Goal: Navigation & Orientation: Find specific page/section

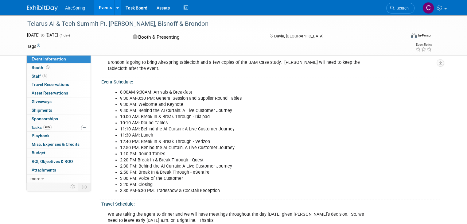
click at [97, 7] on link "Events" at bounding box center [105, 7] width 22 height 15
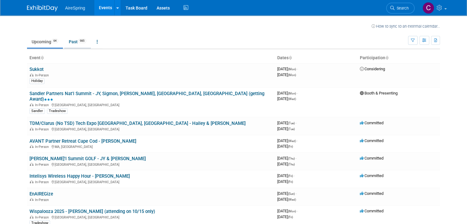
click at [68, 42] on link "Past 985" at bounding box center [77, 42] width 27 height 12
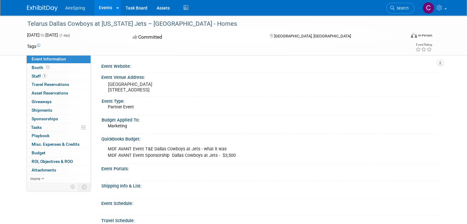
click at [404, 185] on div "Shipping Info & List:" at bounding box center [270, 185] width 339 height 8
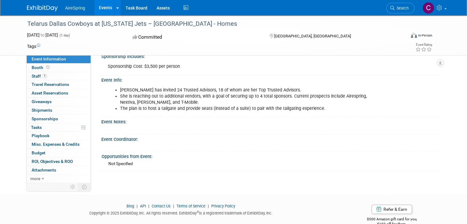
scroll to position [210, 0]
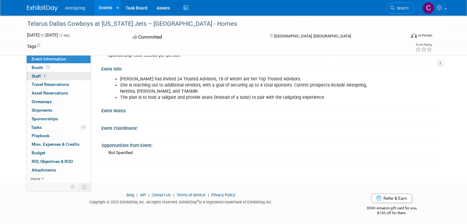
click at [32, 74] on span "Staff 1" at bounding box center [39, 76] width 15 height 5
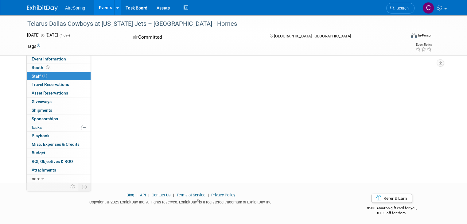
scroll to position [0, 0]
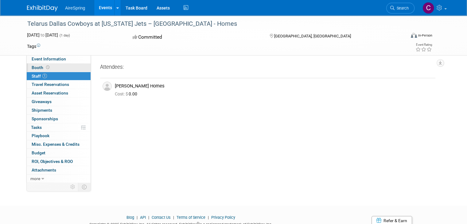
click at [33, 66] on span "Booth" at bounding box center [41, 67] width 19 height 5
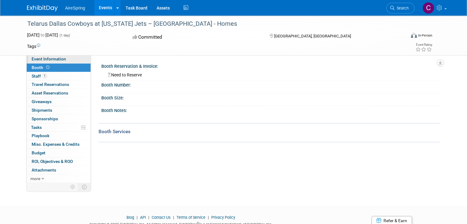
click at [43, 60] on span "Event Information" at bounding box center [49, 58] width 34 height 5
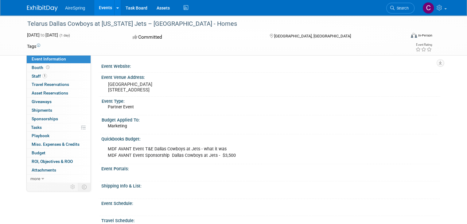
click at [145, 115] on div "Budget Applied To:" at bounding box center [269, 119] width 335 height 8
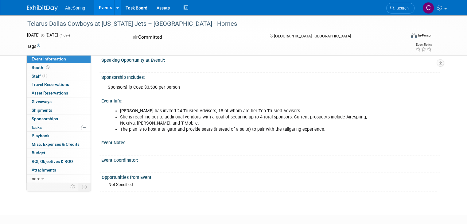
scroll to position [184, 0]
